Goal: Navigation & Orientation: Find specific page/section

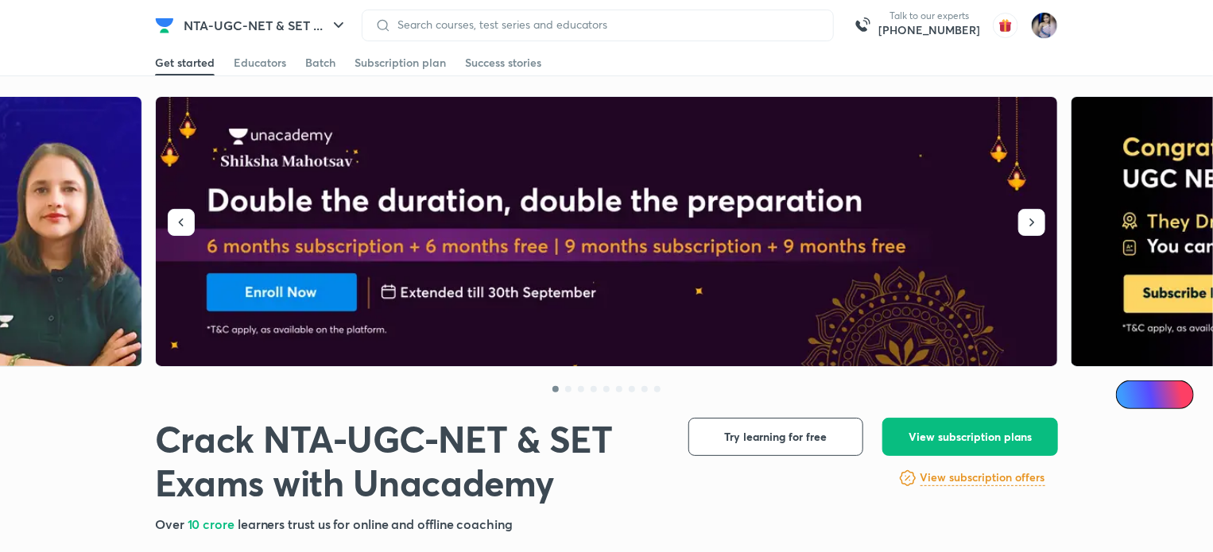
click at [1043, 31] on img at bounding box center [1044, 25] width 27 height 27
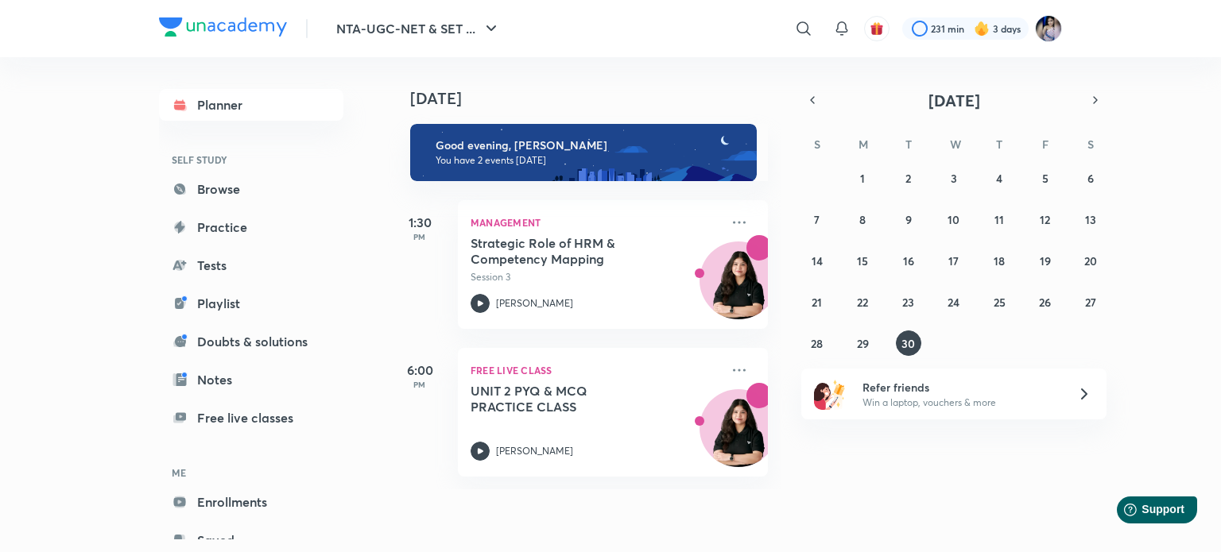
click at [1046, 25] on img at bounding box center [1048, 28] width 27 height 27
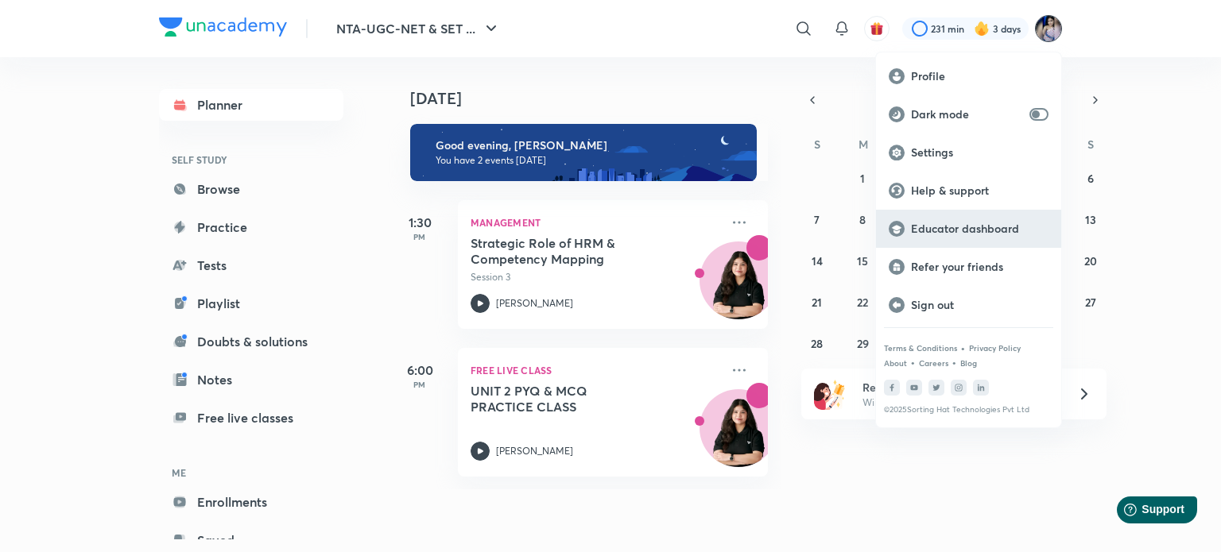
click at [966, 226] on p "Educator dashboard" at bounding box center [979, 229] width 137 height 14
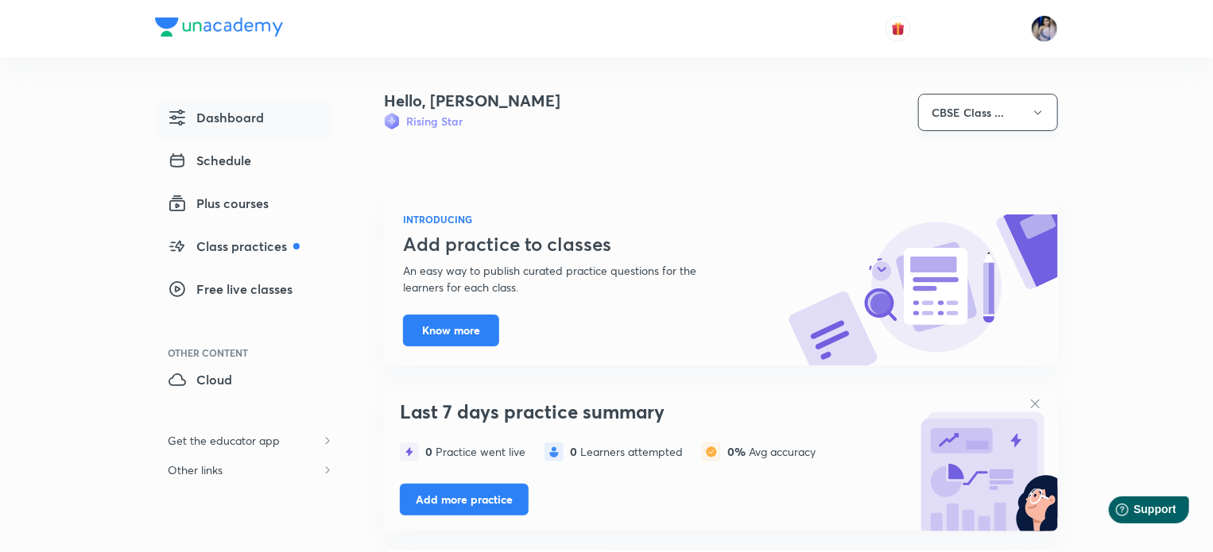
click at [1032, 118] on icon "button" at bounding box center [1037, 112] width 13 height 13
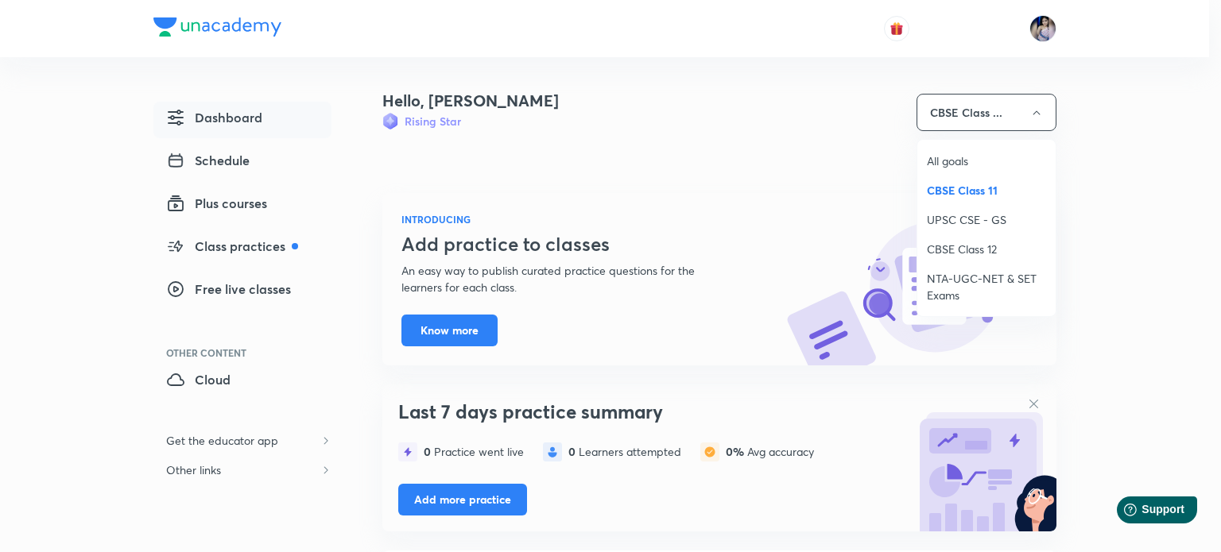
click at [970, 275] on span "NTA-UGC-NET & SET Exams" at bounding box center [986, 286] width 119 height 33
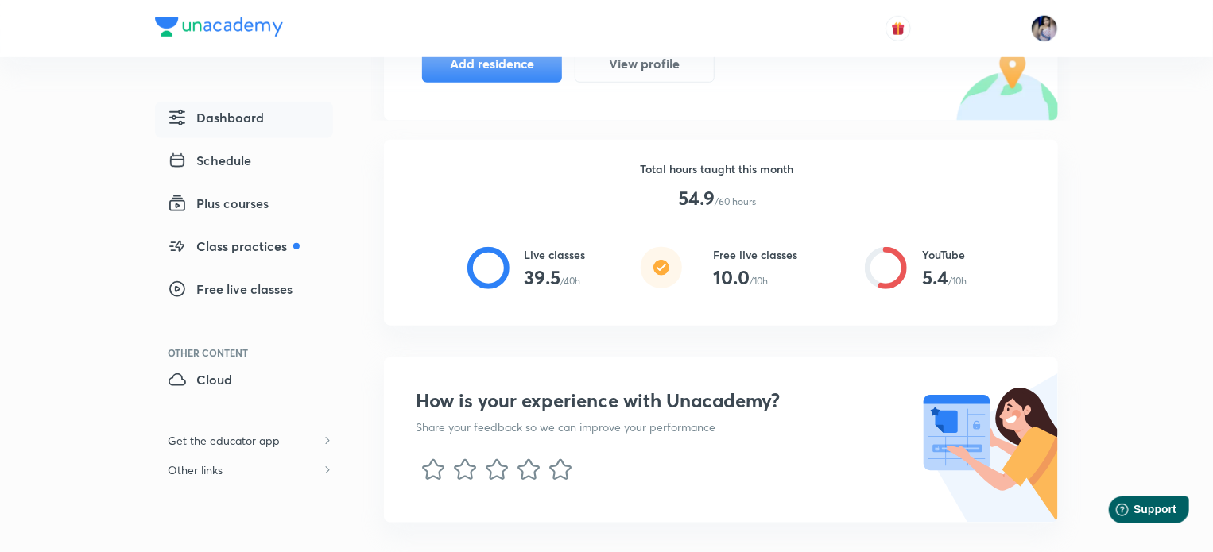
scroll to position [636, 0]
